Goal: Check status: Check status

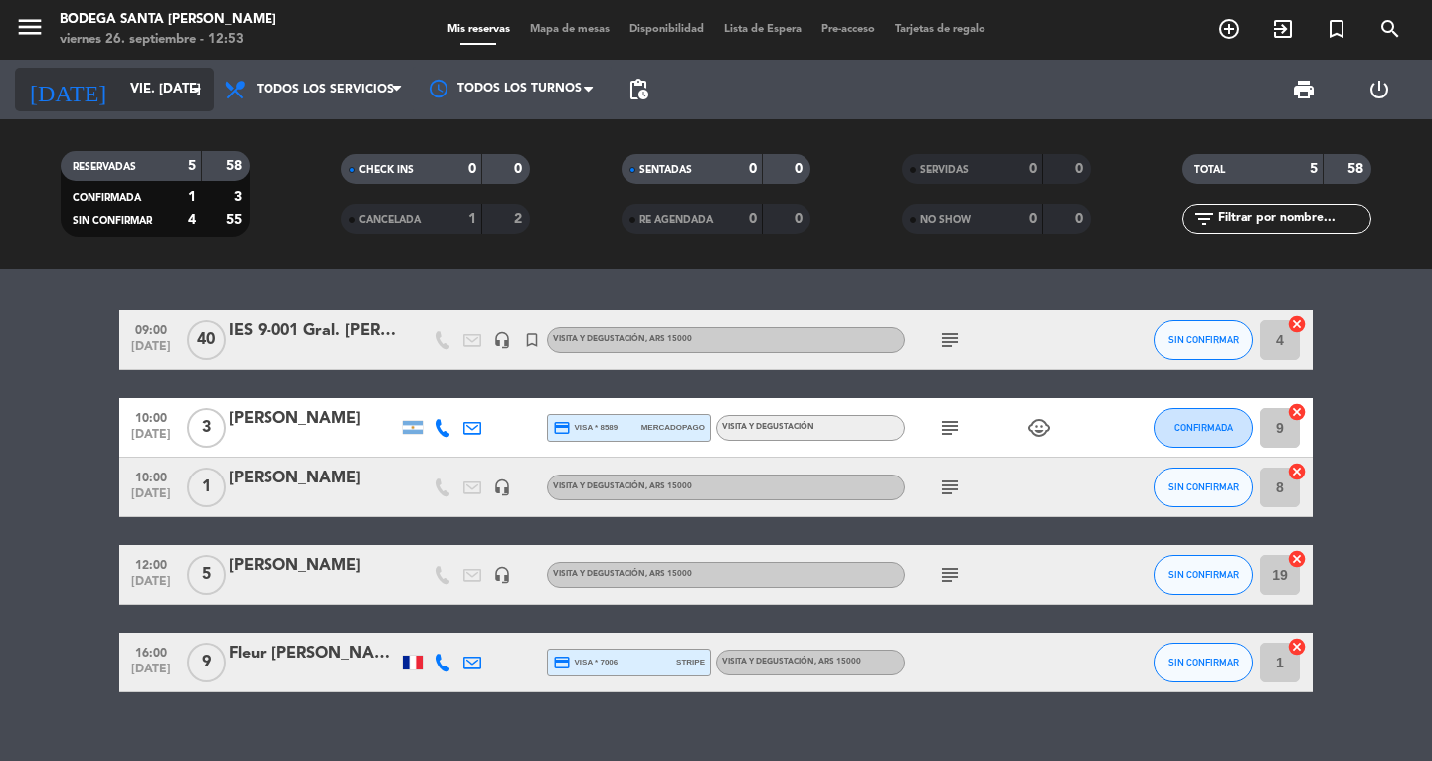
click at [178, 91] on input "vie. [DATE]" at bounding box center [207, 90] width 175 height 36
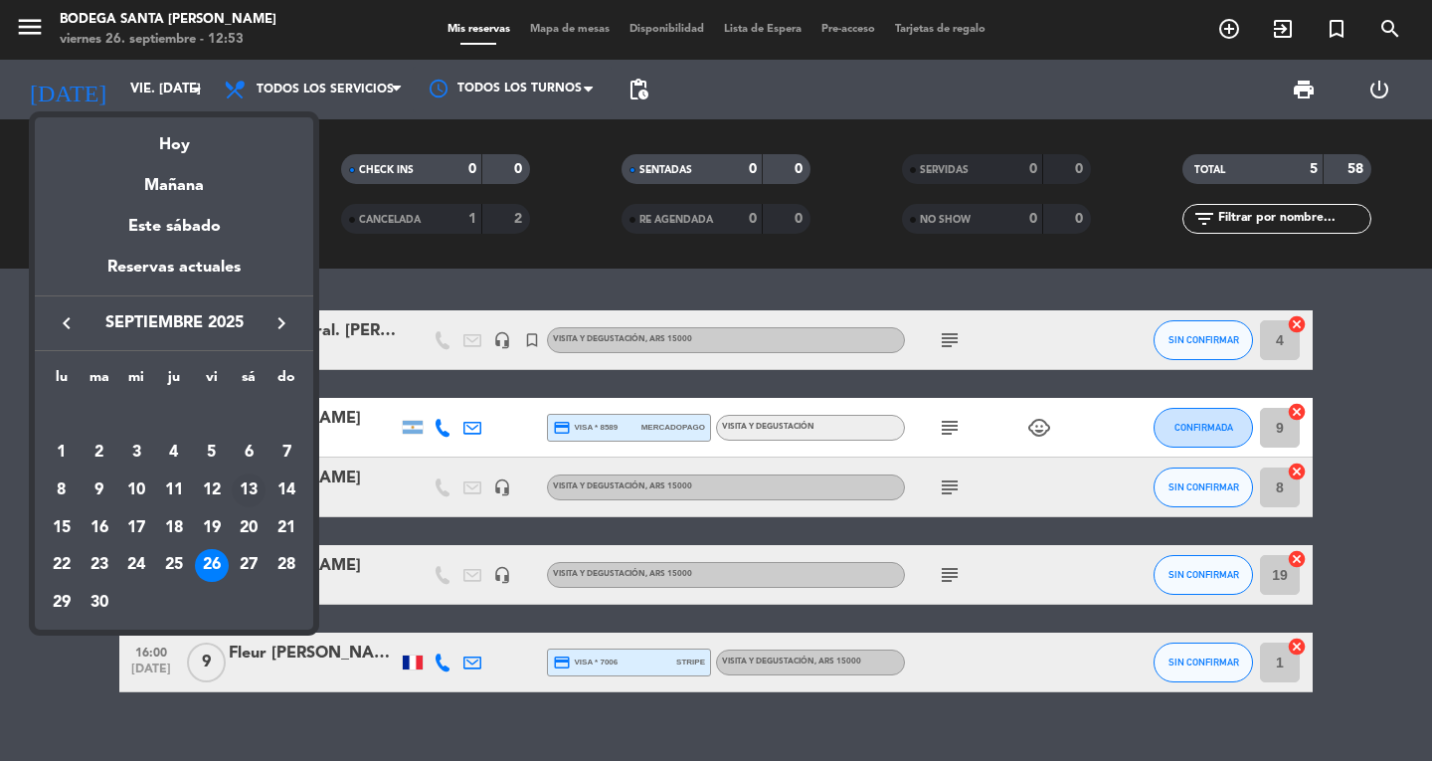
click at [245, 489] on div "13" at bounding box center [249, 490] width 34 height 34
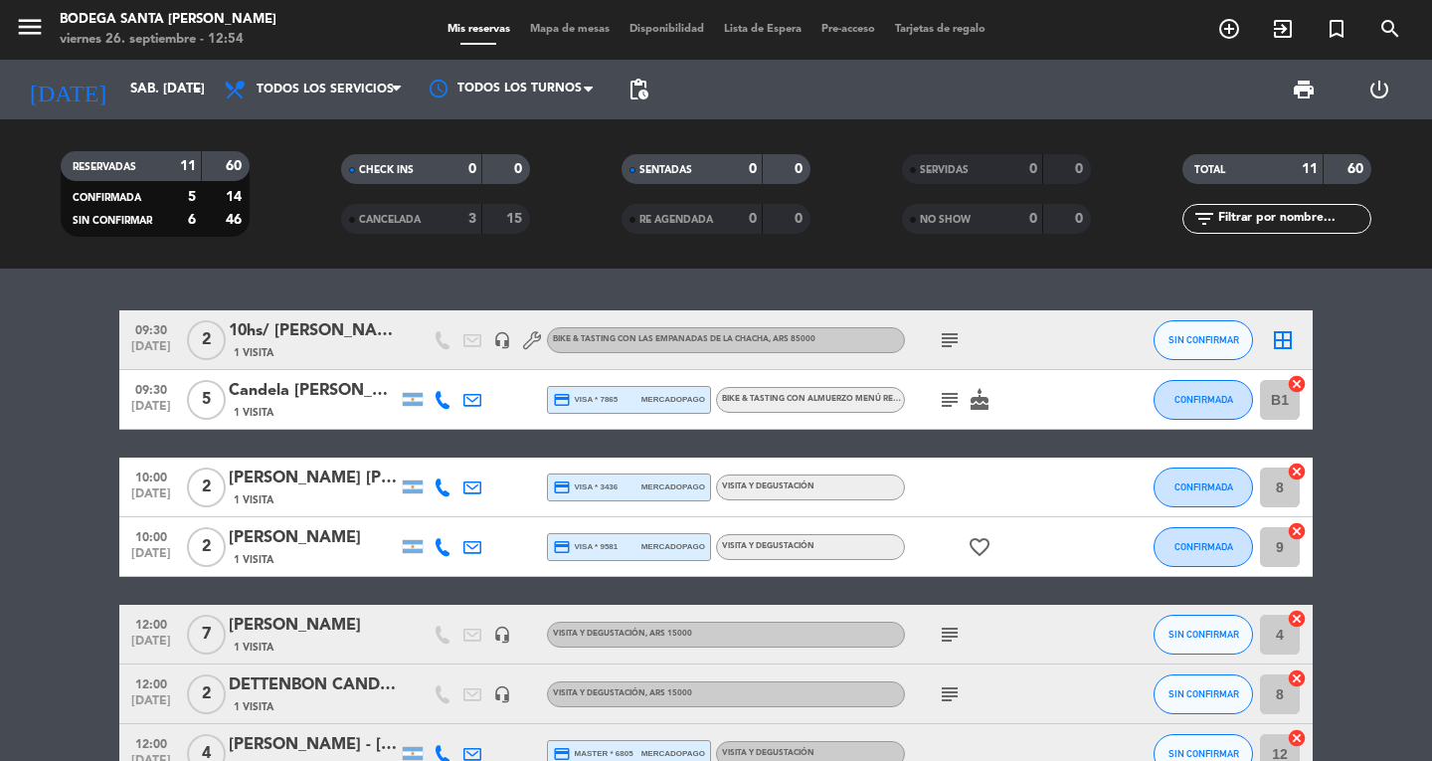
click at [960, 388] on icon "subject" at bounding box center [950, 400] width 24 height 24
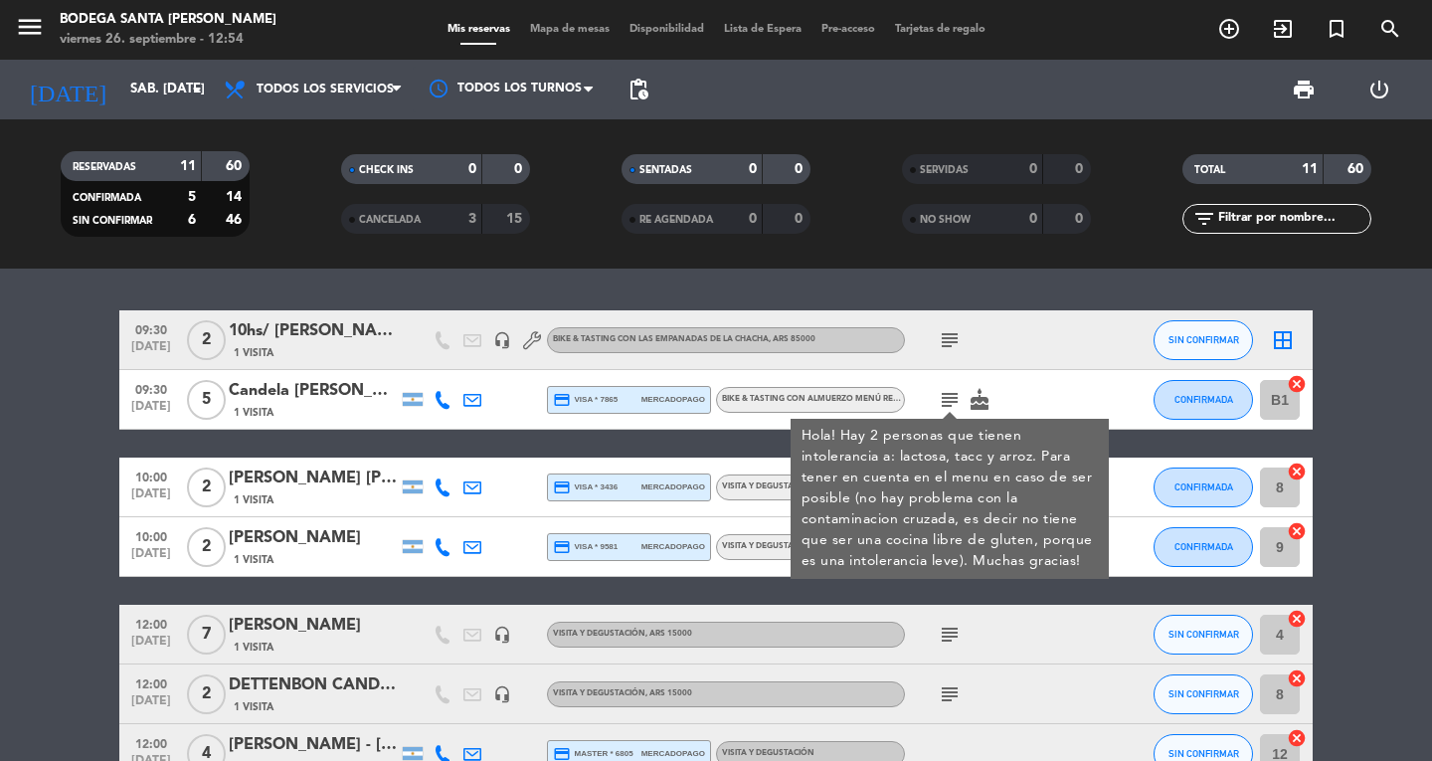
click at [944, 391] on icon "subject" at bounding box center [950, 400] width 24 height 24
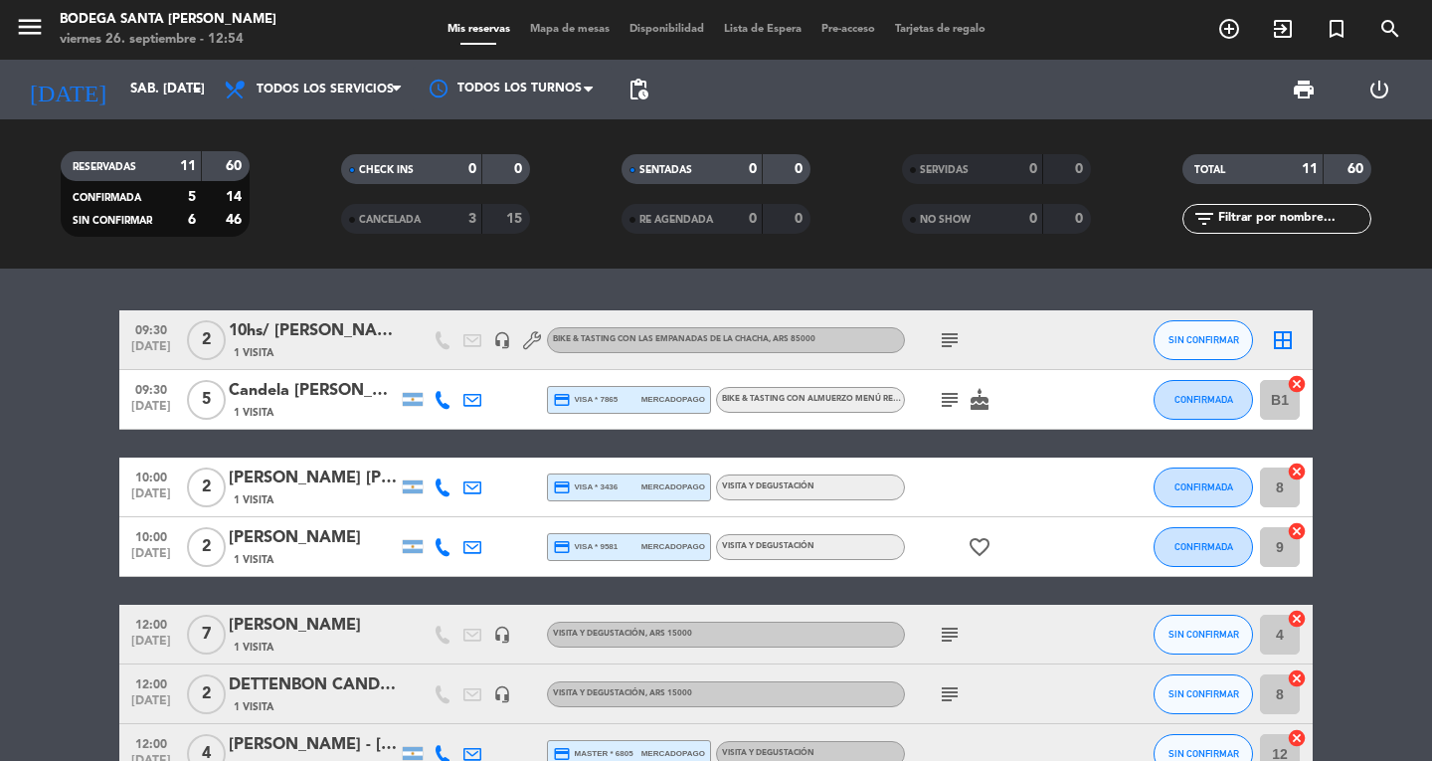
click at [944, 391] on icon "subject" at bounding box center [950, 400] width 24 height 24
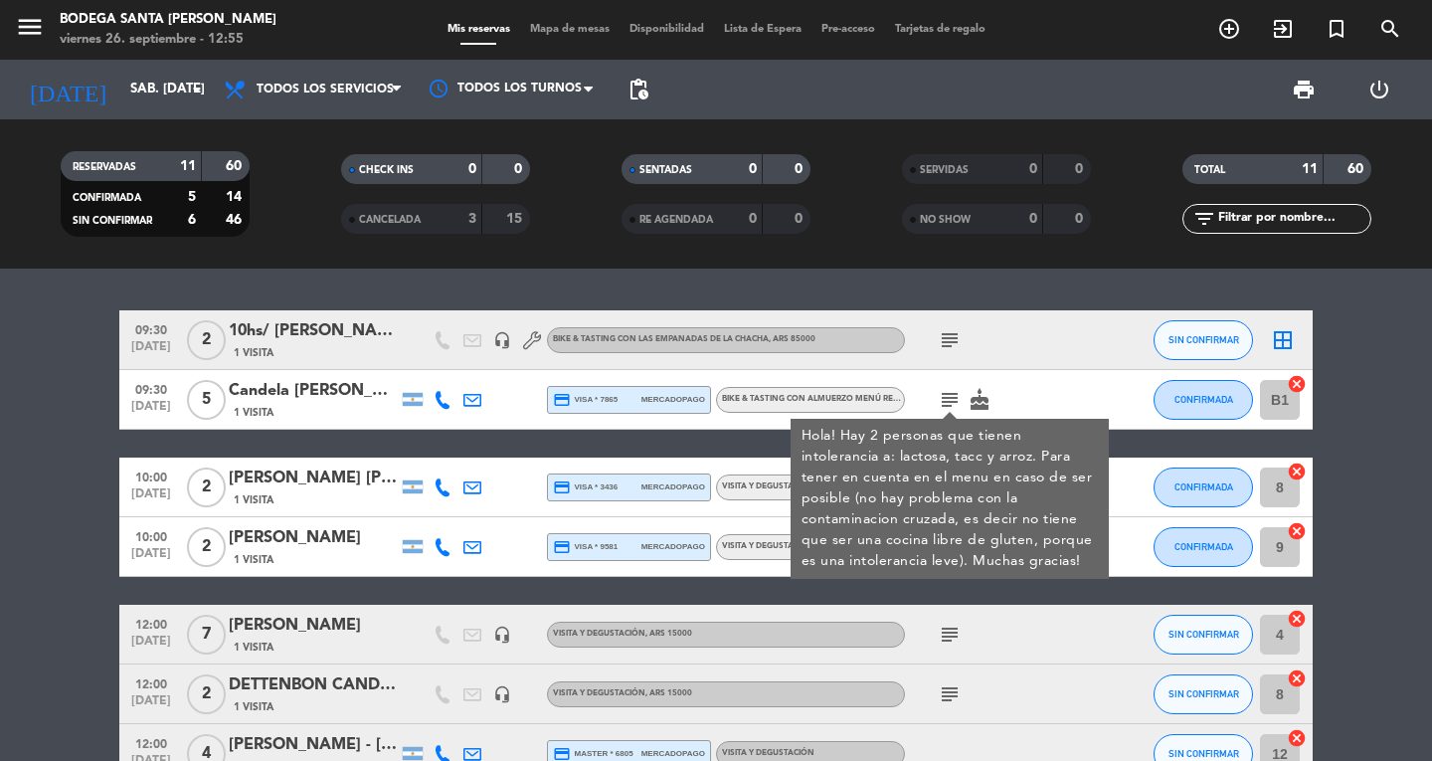
click at [944, 392] on icon "subject" at bounding box center [950, 400] width 24 height 24
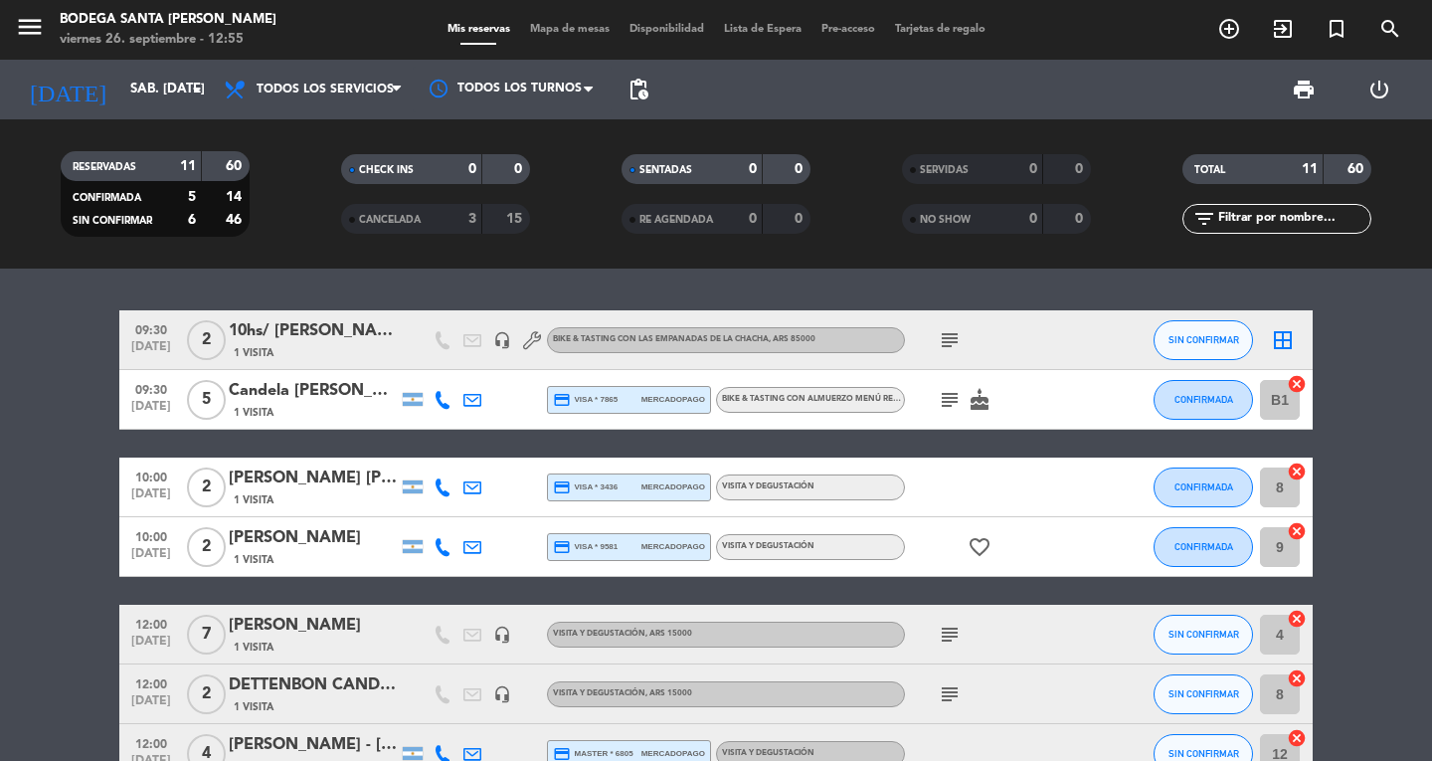
drag, startPoint x: 1049, startPoint y: 309, endPoint x: 1030, endPoint y: 318, distance: 20.9
click at [1038, 316] on div "09:30 [DATE] 2 10hs/ [PERSON_NAME] 1 Visita headset_mic Bike & Tasting con las …" at bounding box center [716, 514] width 1432 height 492
click at [1021, 326] on div "subject" at bounding box center [994, 339] width 179 height 59
click at [120, 102] on input "sáb. [DATE]" at bounding box center [207, 90] width 175 height 36
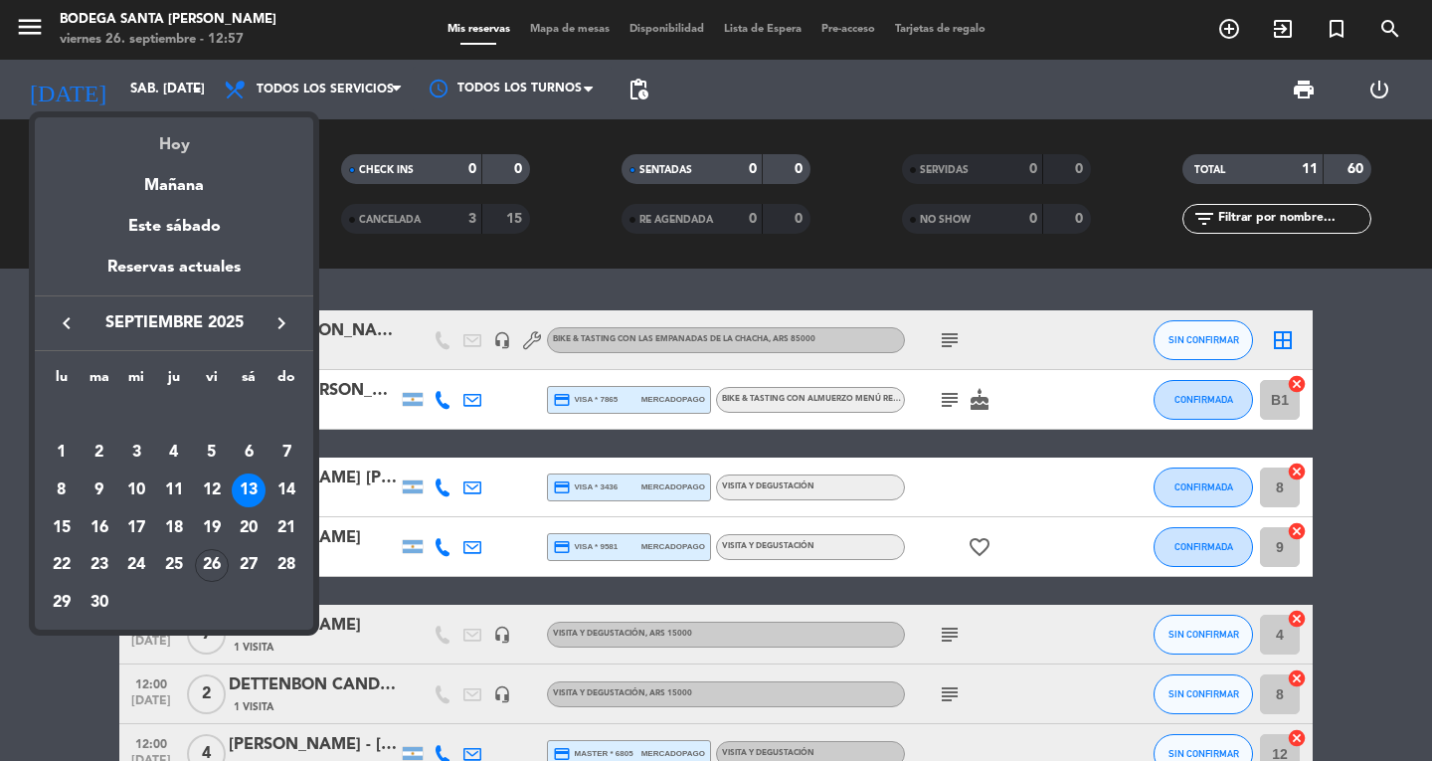
click at [126, 142] on div "Hoy" at bounding box center [174, 137] width 278 height 41
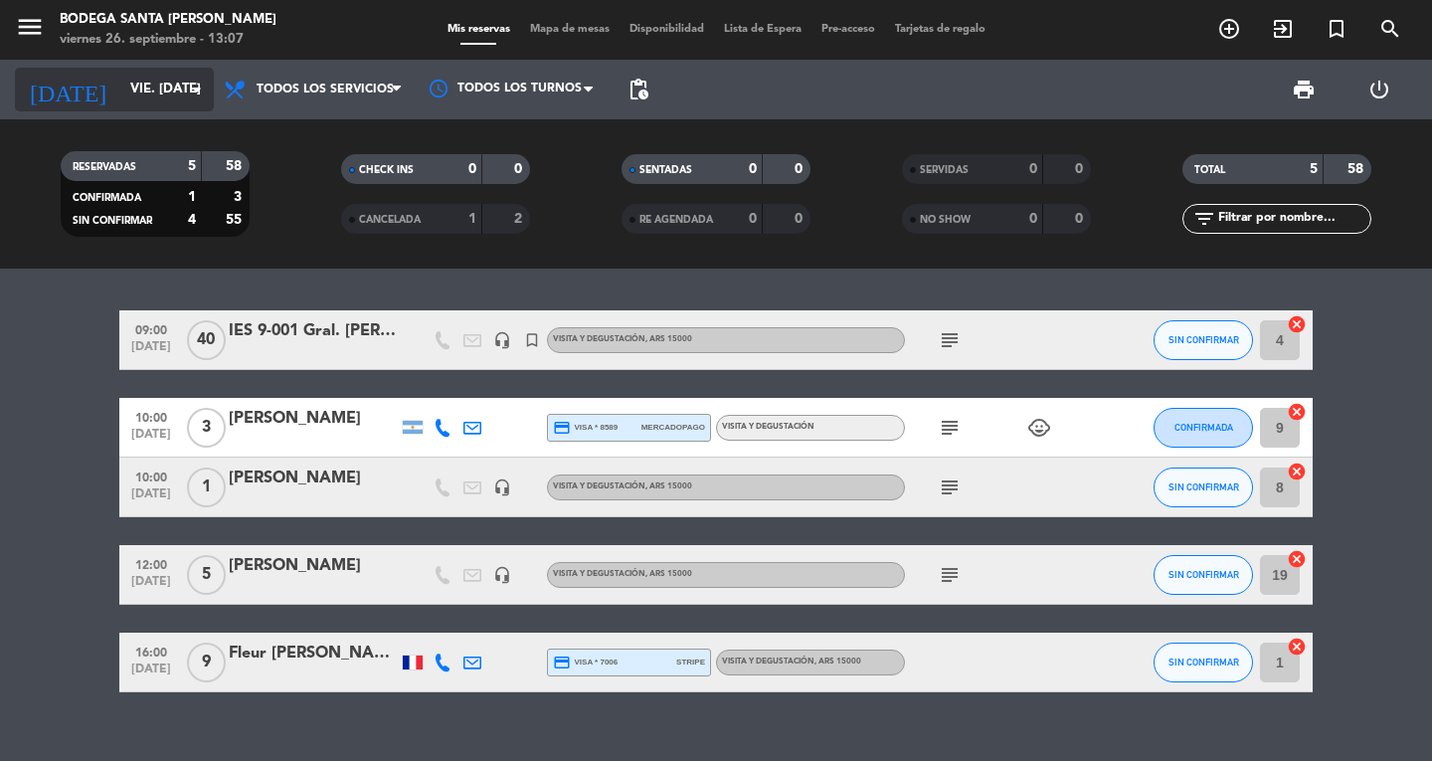
click at [62, 96] on icon "[DATE]" at bounding box center [67, 90] width 105 height 44
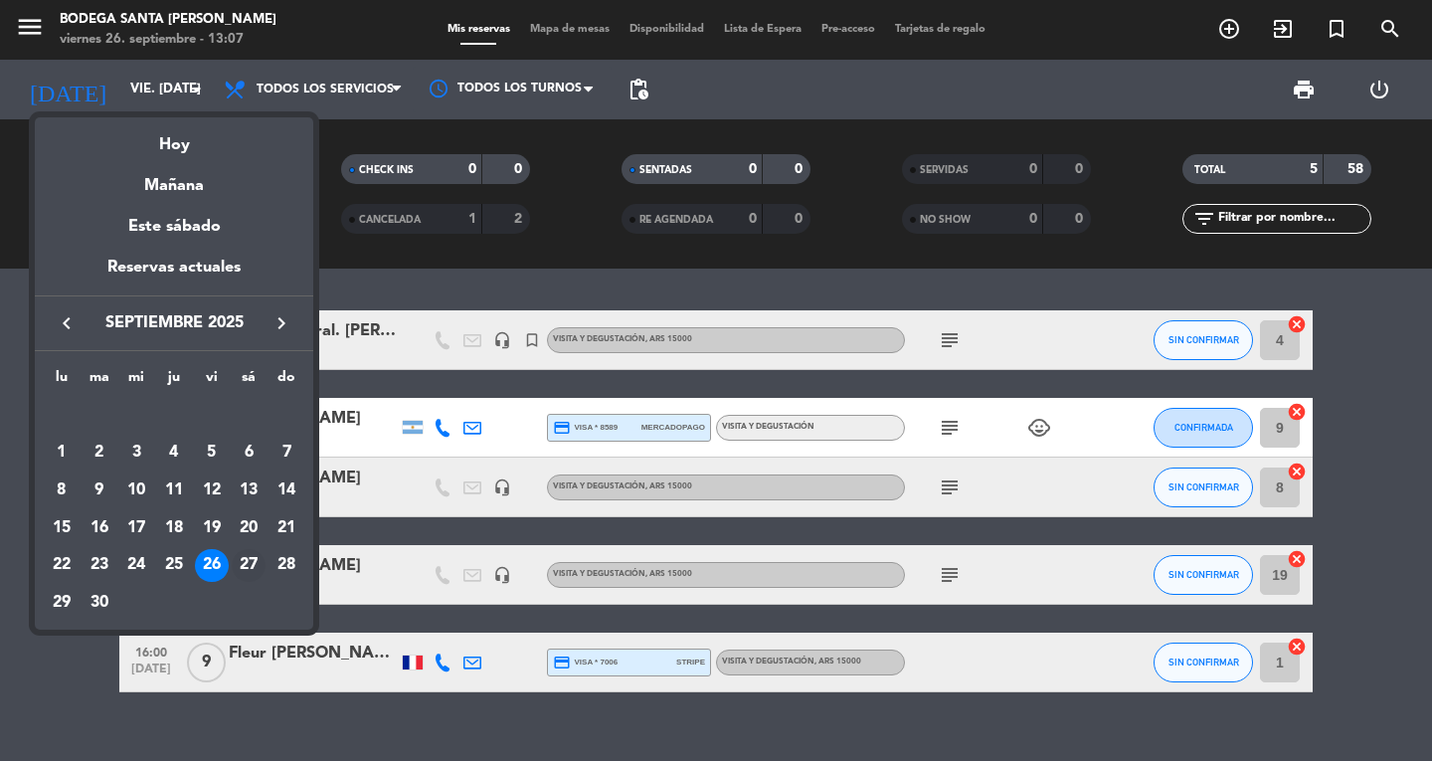
click at [252, 560] on div "27" at bounding box center [249, 566] width 34 height 34
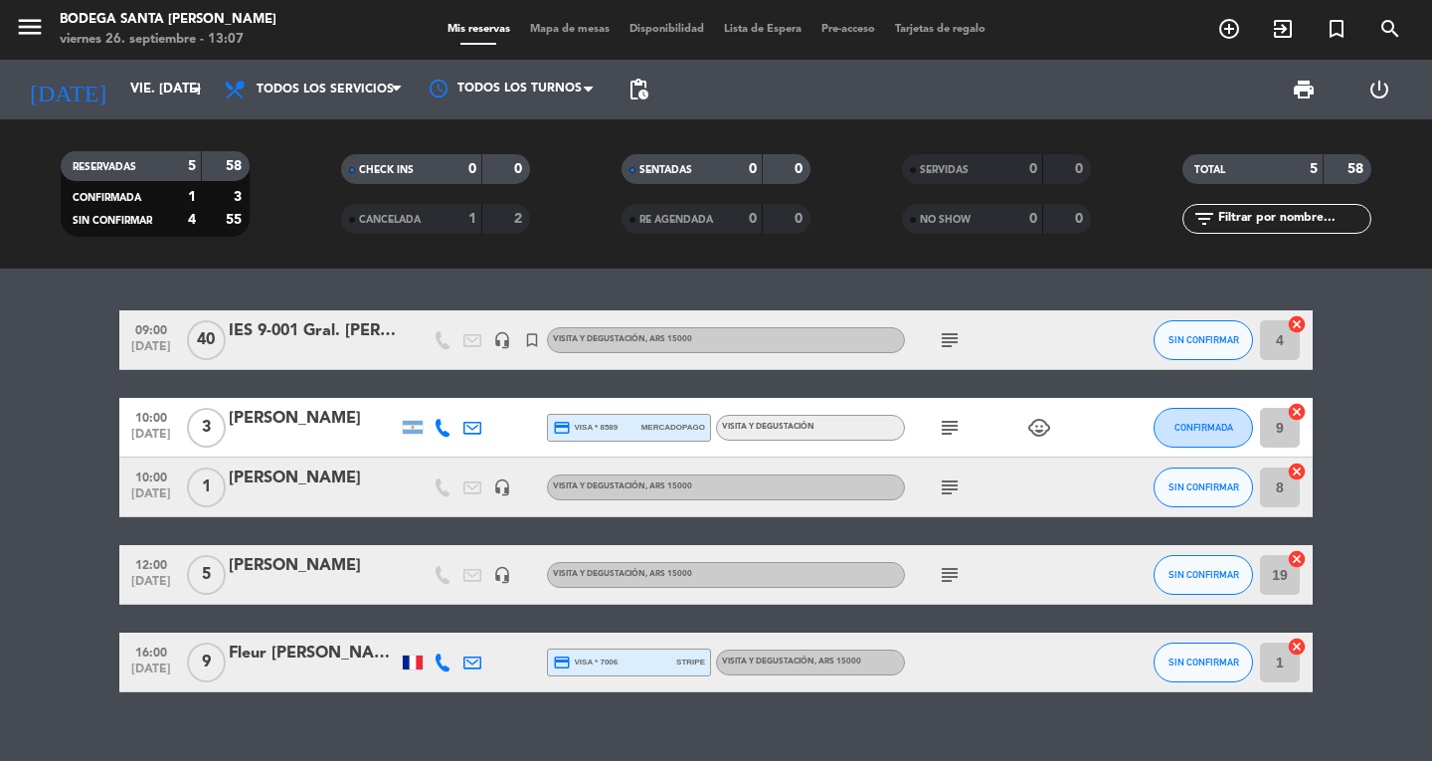
type input "sáb. [DATE]"
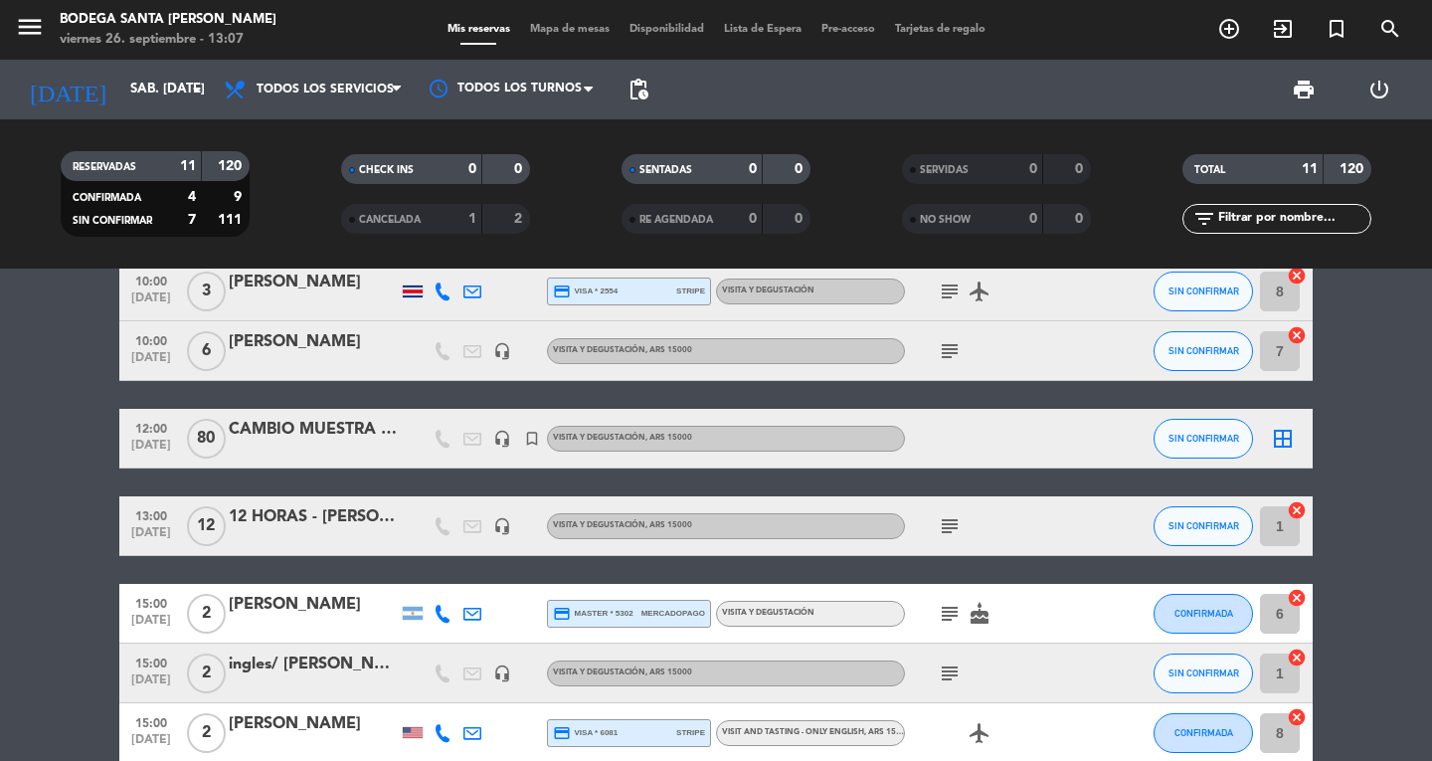
scroll to position [298, 0]
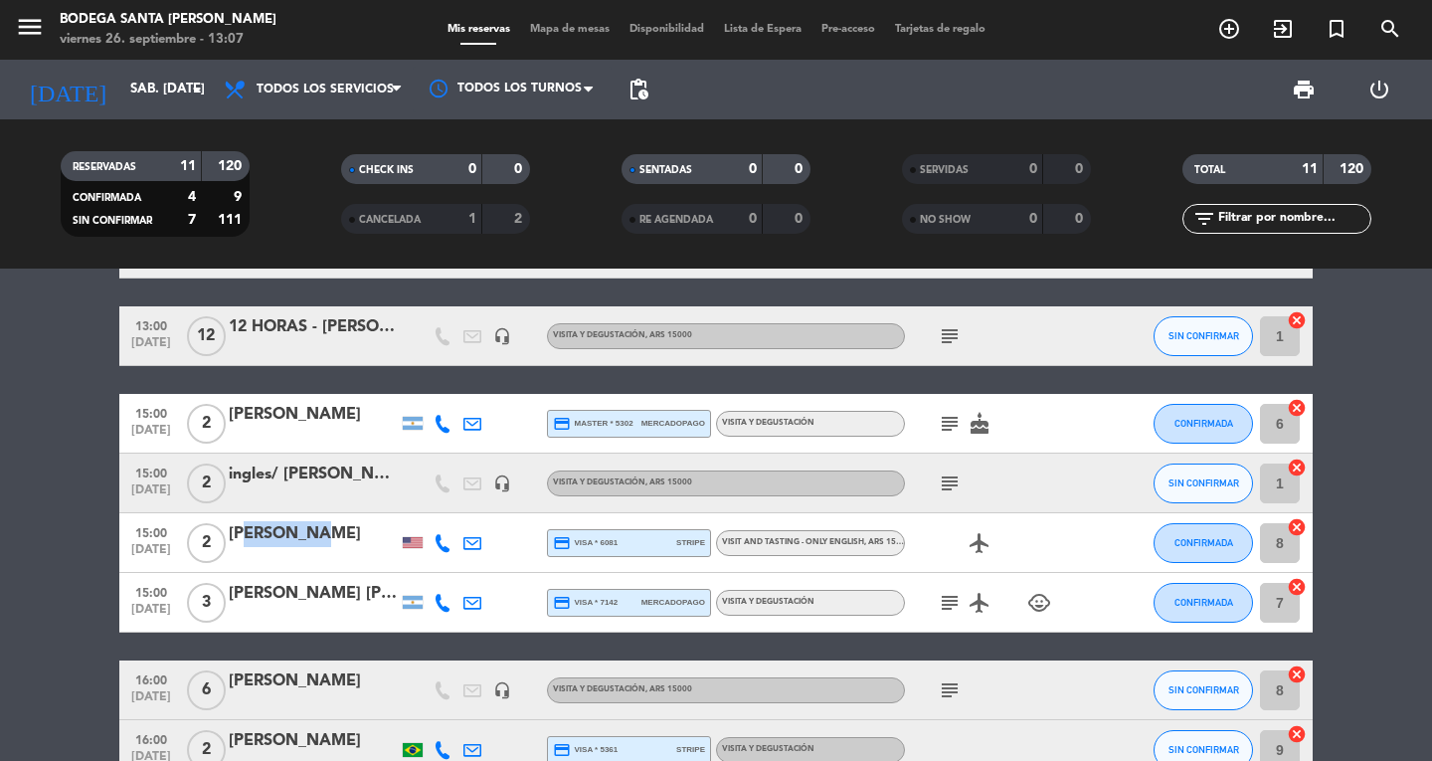
drag, startPoint x: 236, startPoint y: 538, endPoint x: 331, endPoint y: 533, distance: 95.6
click at [331, 533] on div "[PERSON_NAME]" at bounding box center [313, 534] width 169 height 26
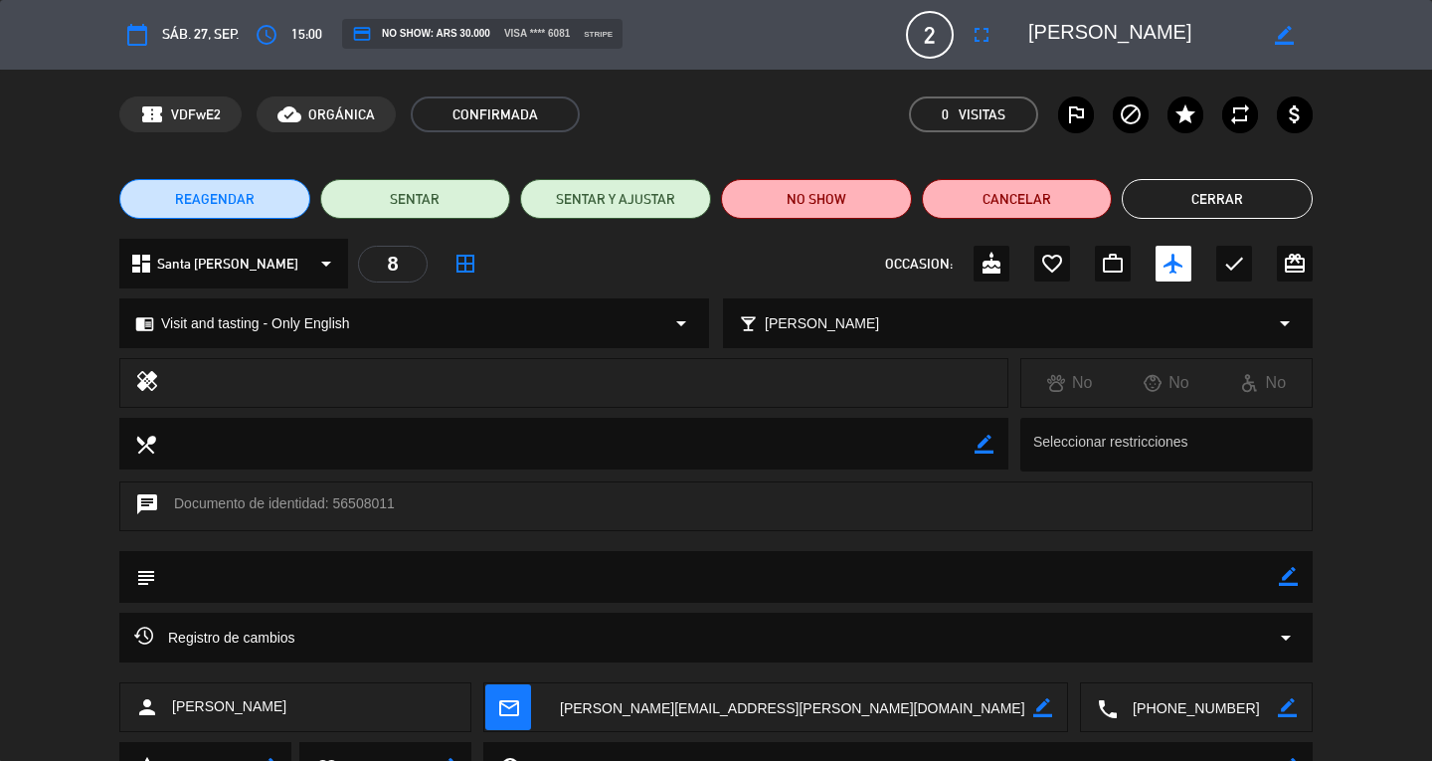
click at [1192, 186] on button "Cerrar" at bounding box center [1216, 199] width 191 height 40
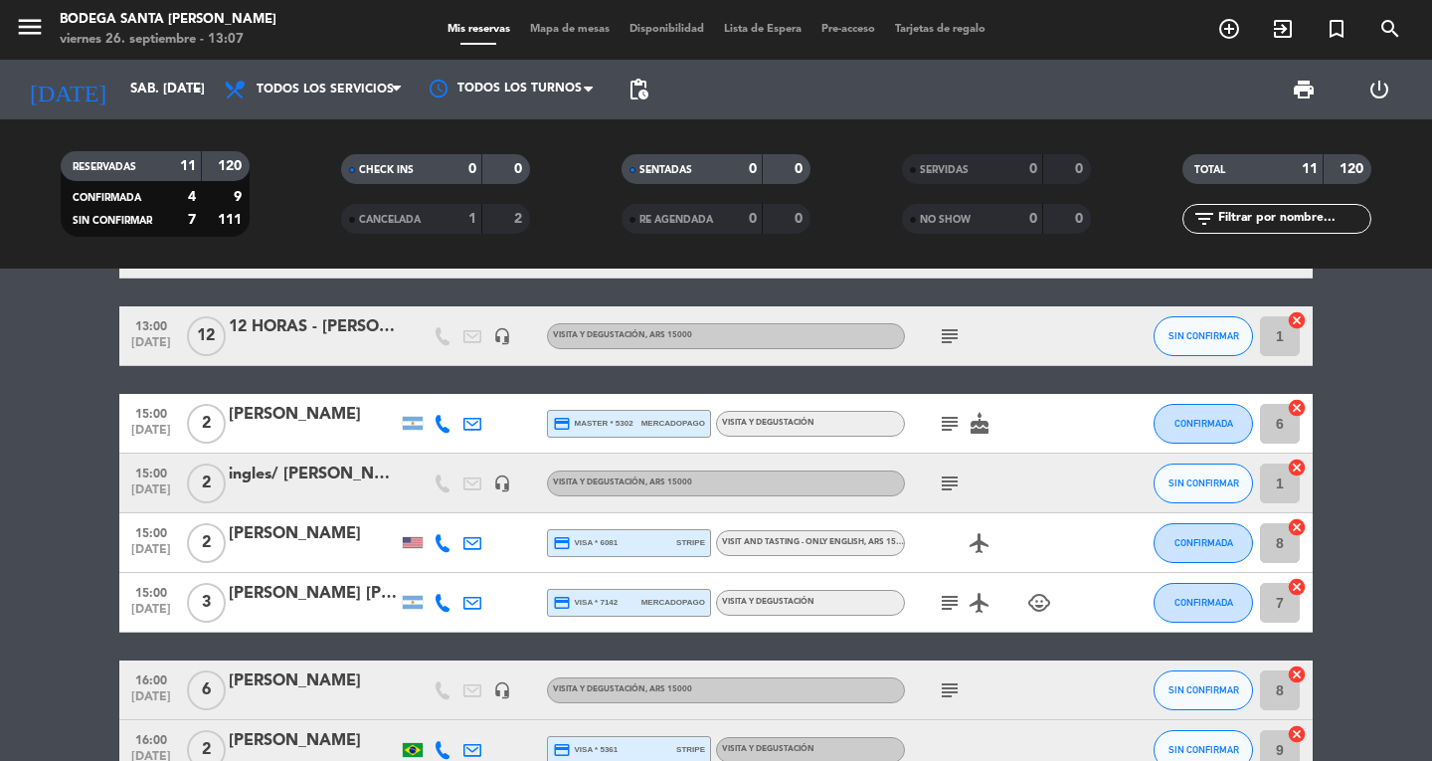
click at [943, 415] on icon "subject" at bounding box center [950, 424] width 24 height 24
